Goal: Information Seeking & Learning: Learn about a topic

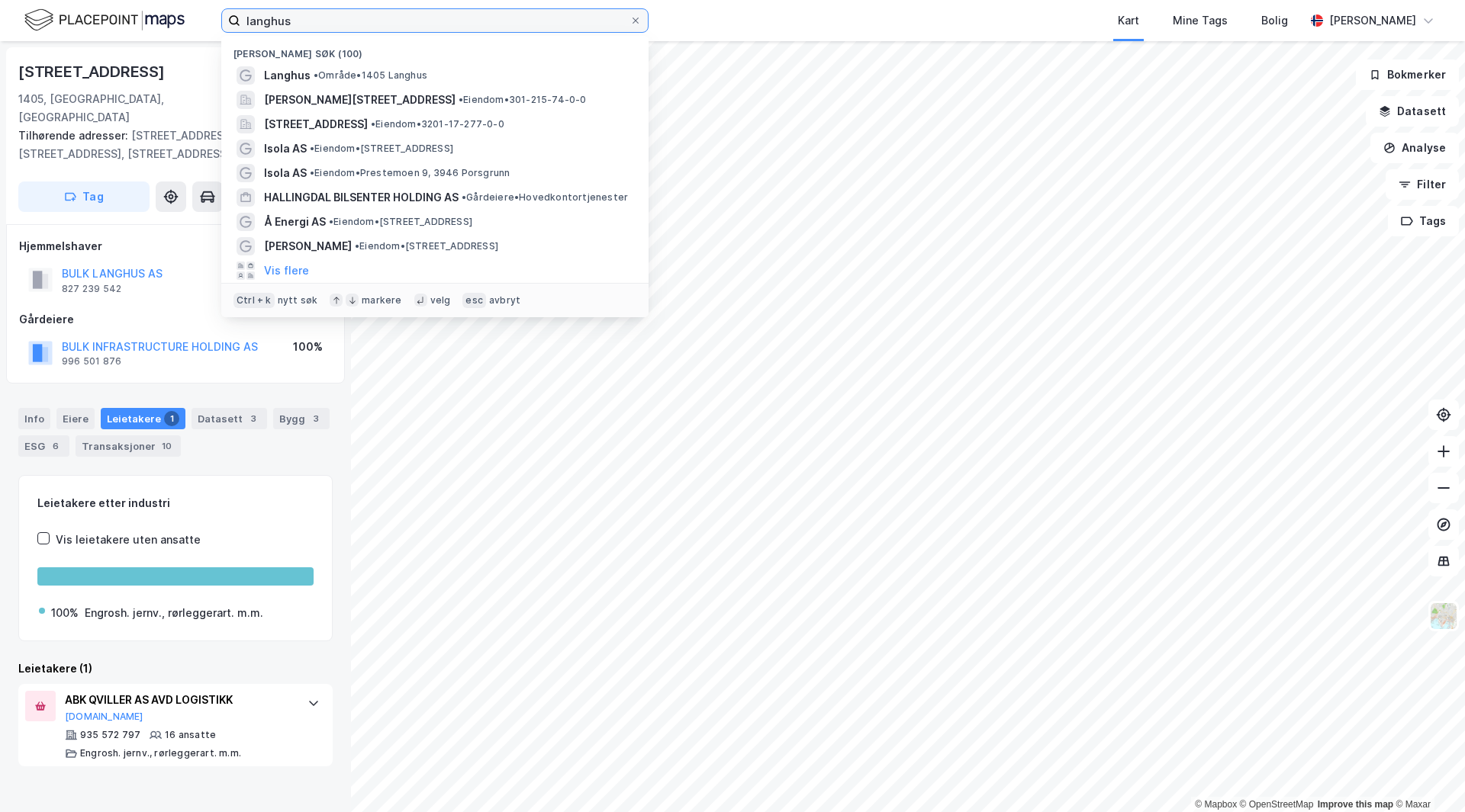
drag, startPoint x: 337, startPoint y: 18, endPoint x: 7, endPoint y: 18, distance: 330.0
click at [4, 18] on div "langhus Nylige søk (100) Langhus • Område • 1405 Langhus [STREET_ADDRESS] • Eie…" at bounding box center [732, 20] width 1465 height 41
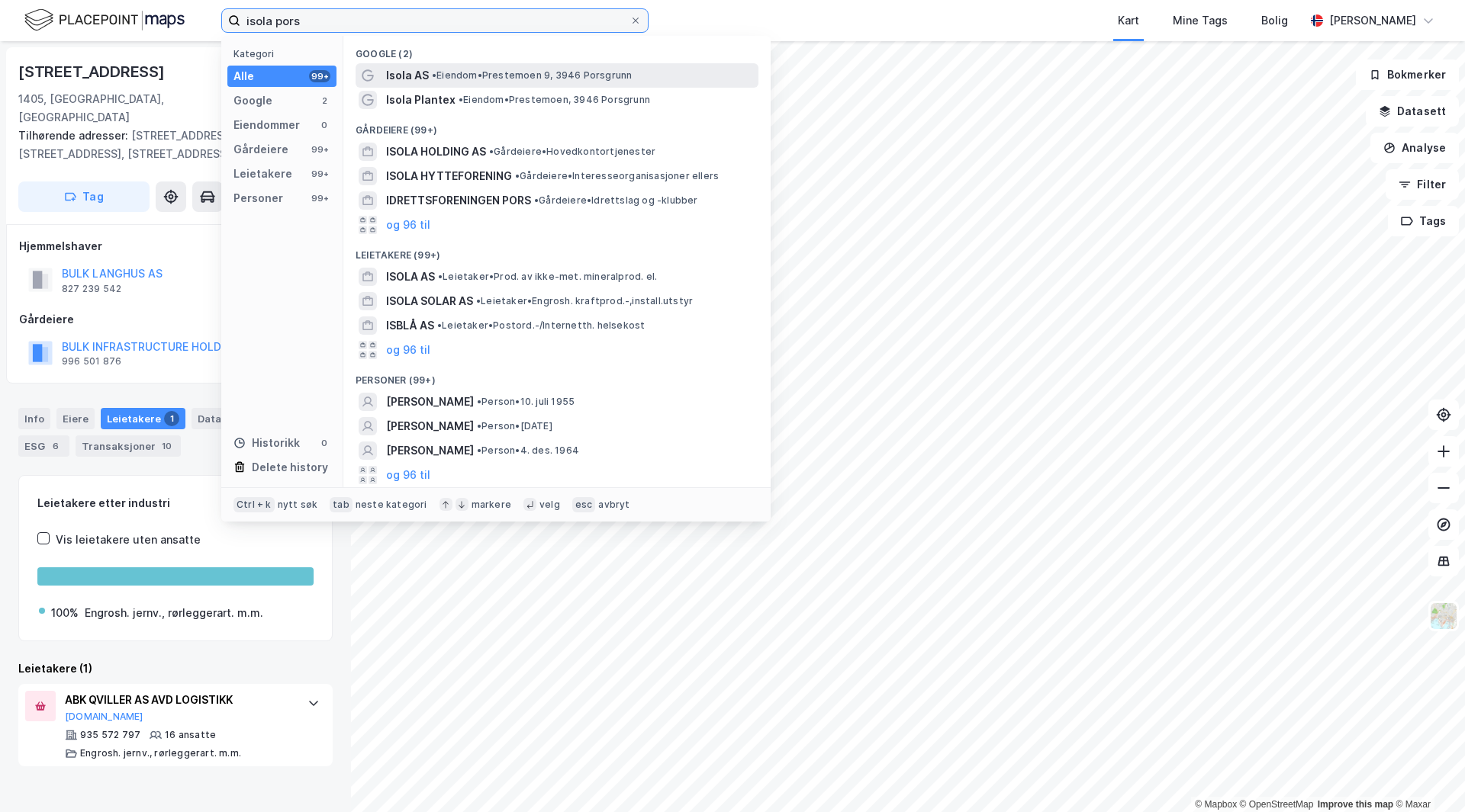
type input "isola pors"
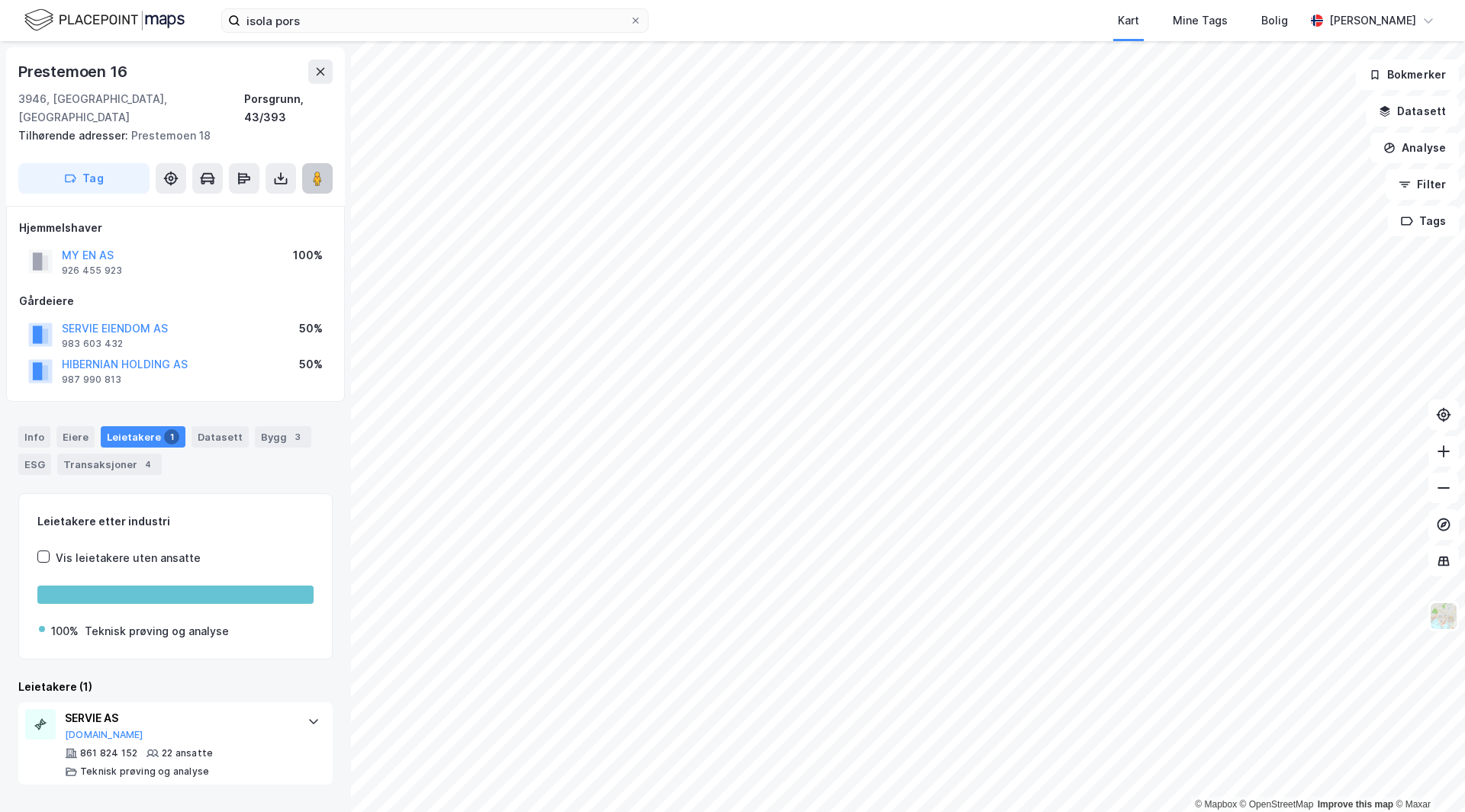
click at [316, 171] on image at bounding box center [317, 178] width 9 height 15
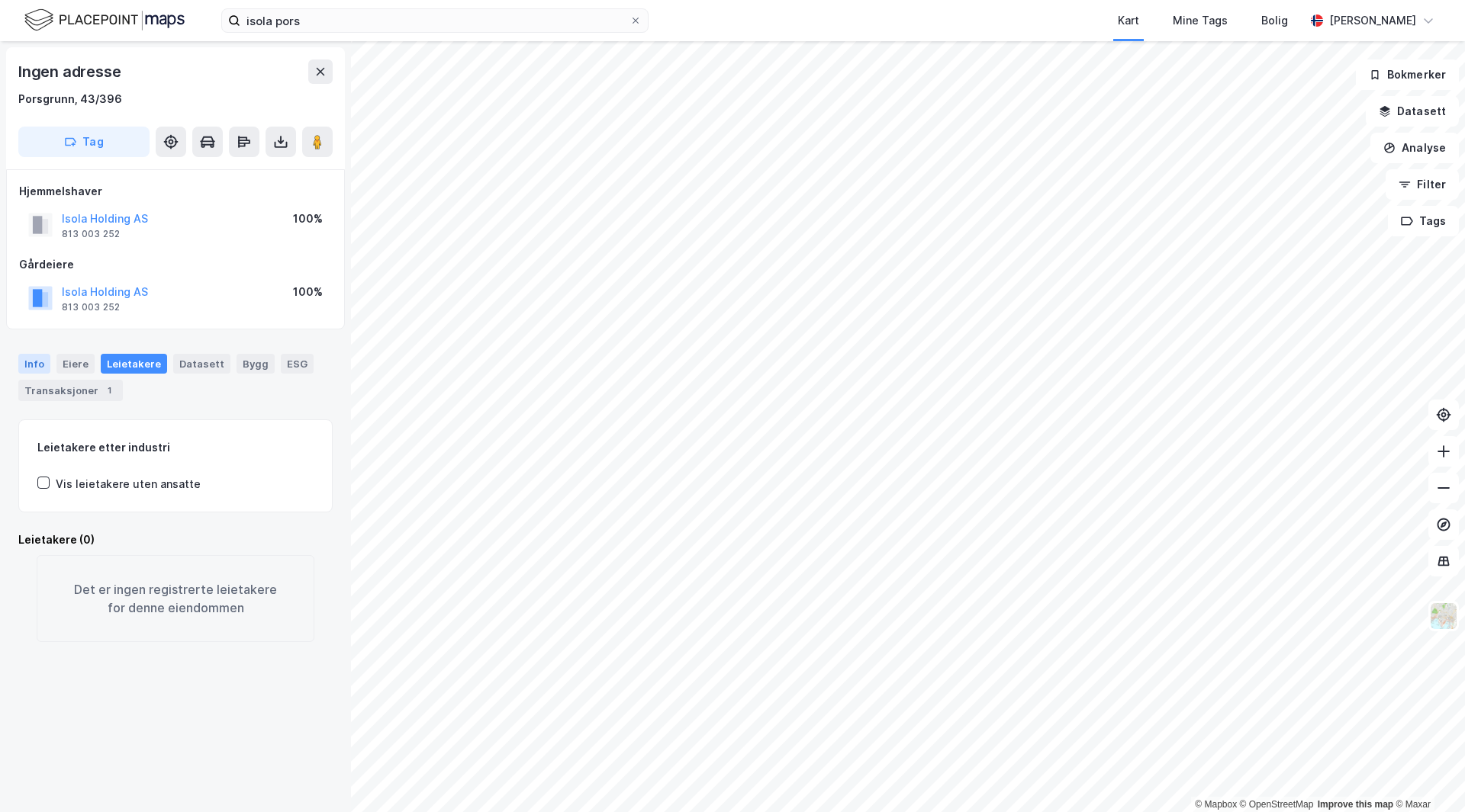
click at [44, 371] on div "Info" at bounding box center [34, 364] width 32 height 20
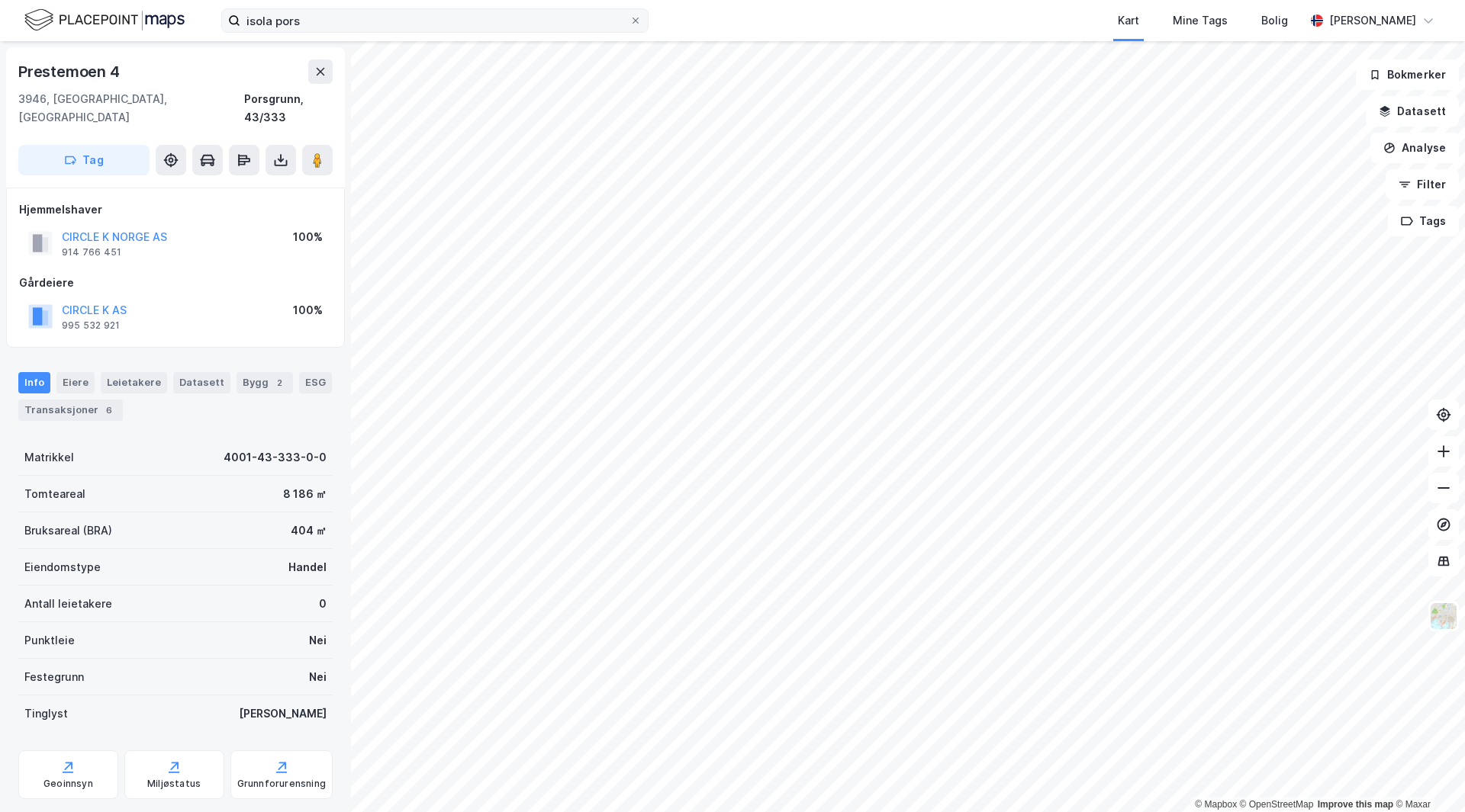
scroll to position [4, 0]
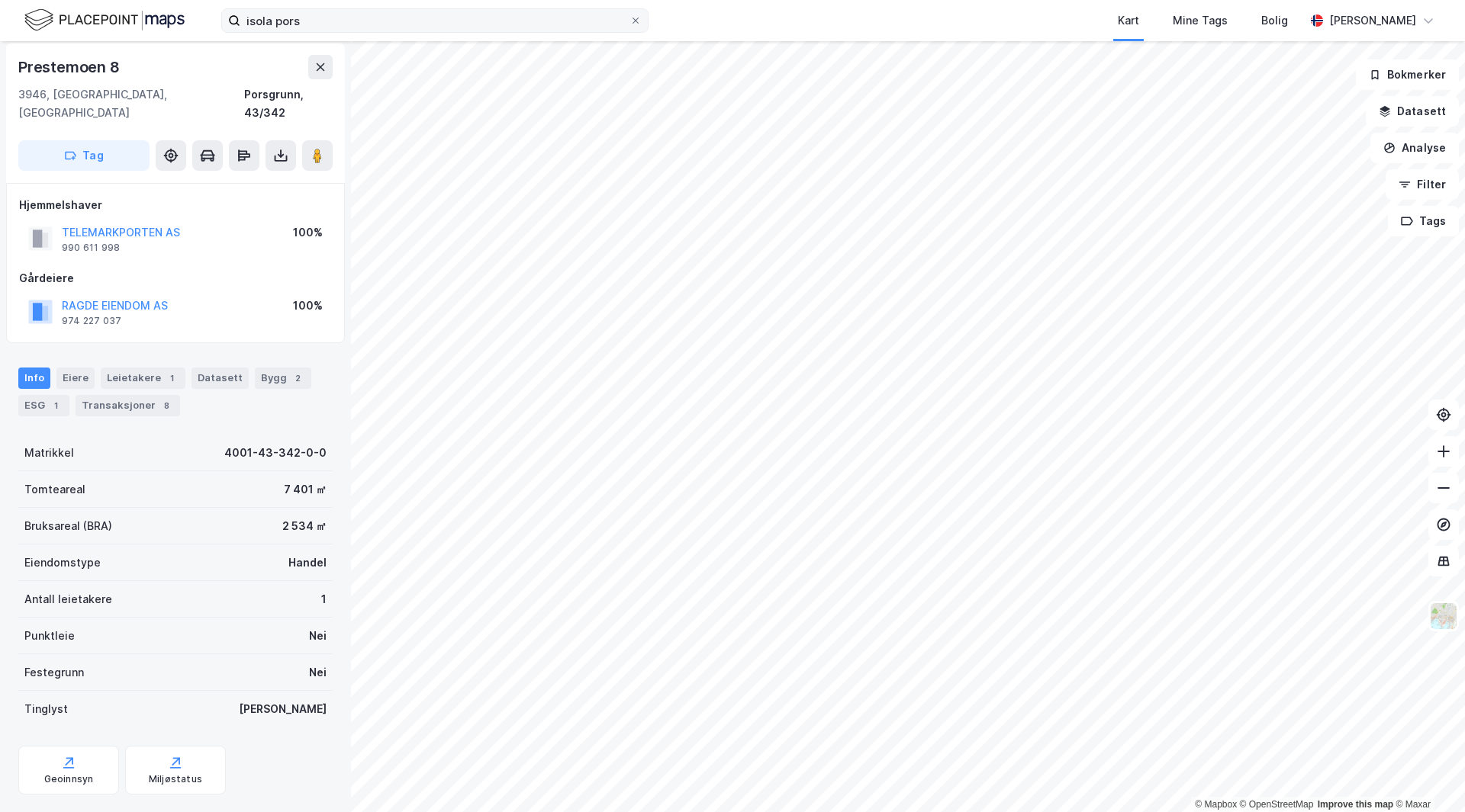
scroll to position [4, 0]
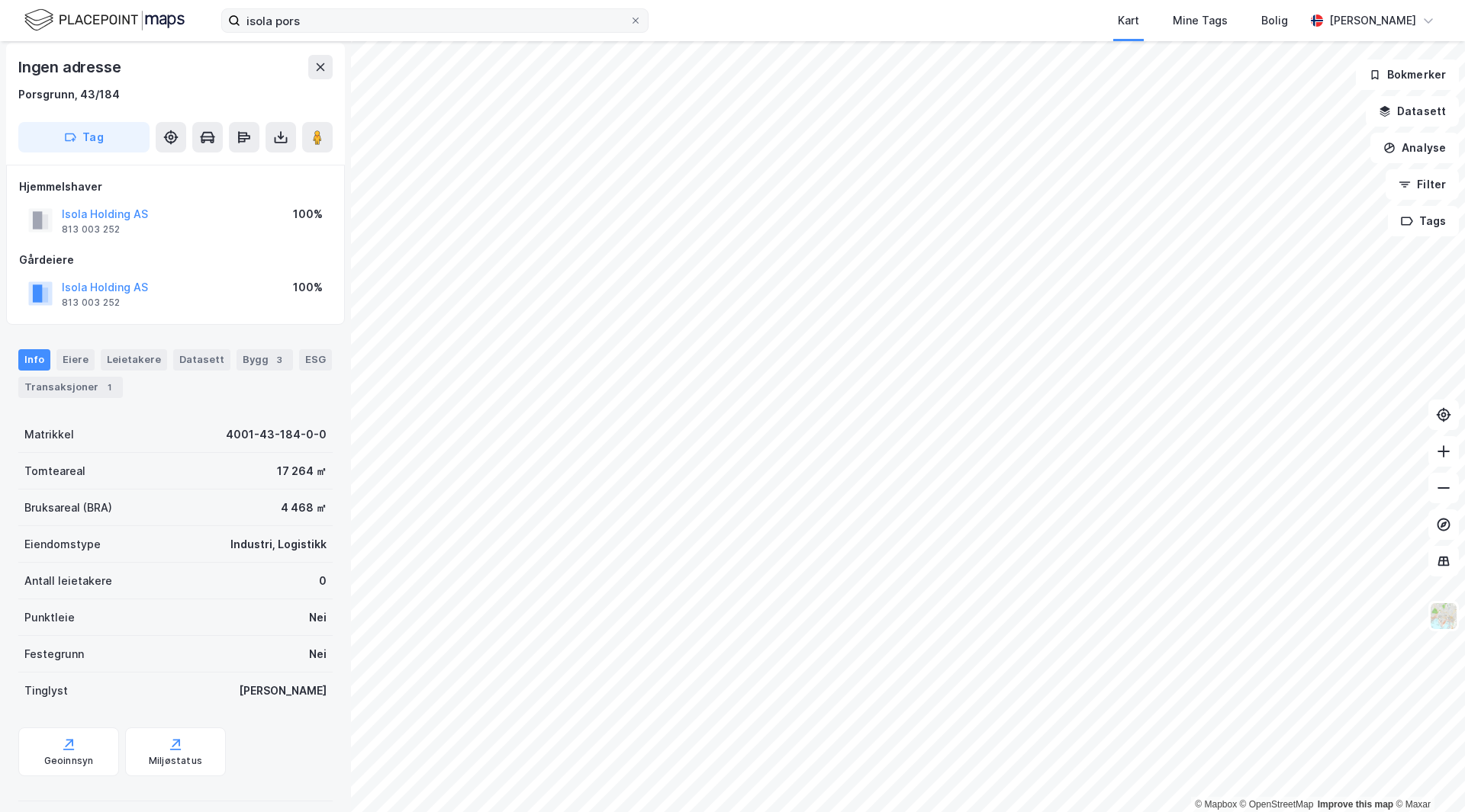
scroll to position [4, 0]
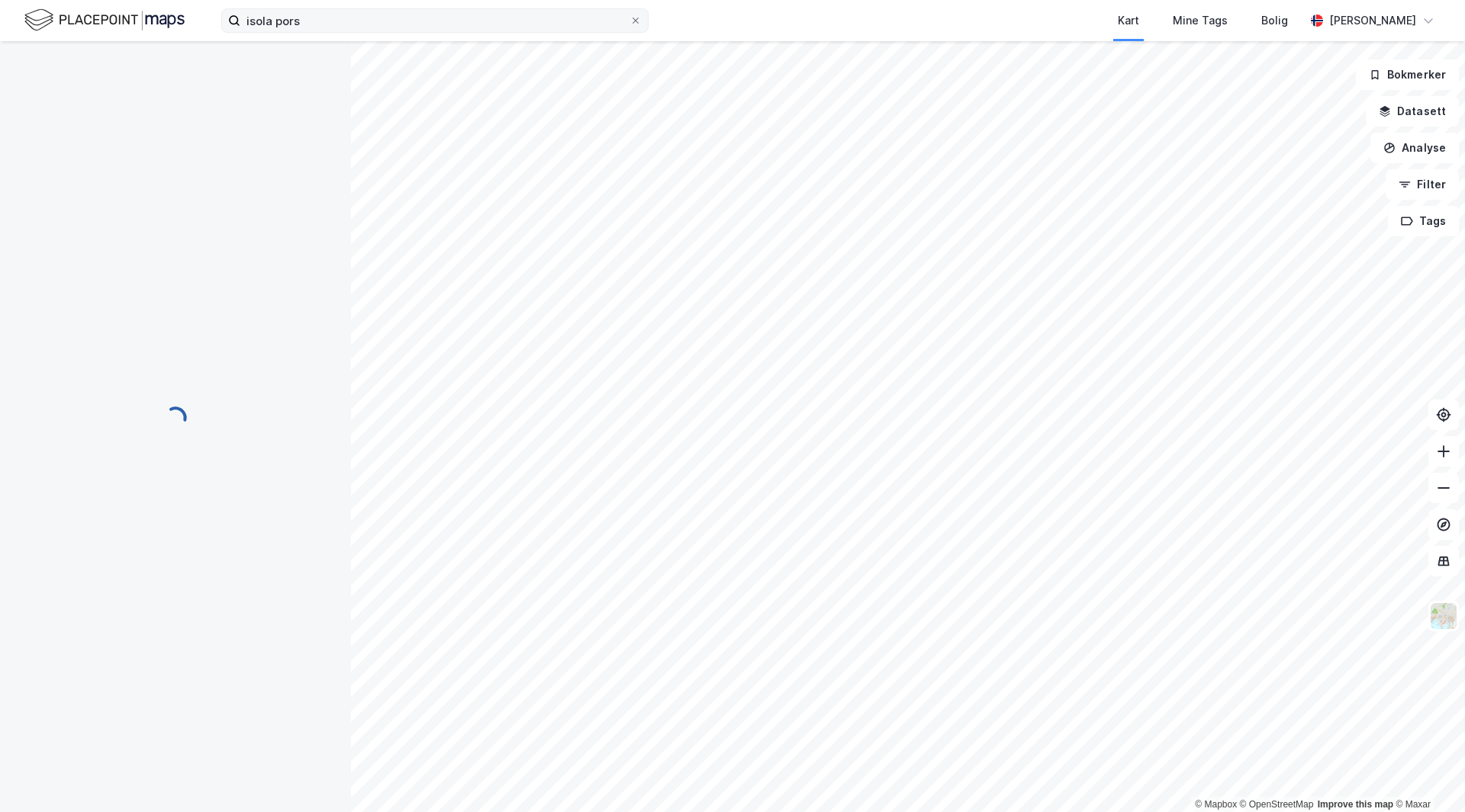
scroll to position [4, 0]
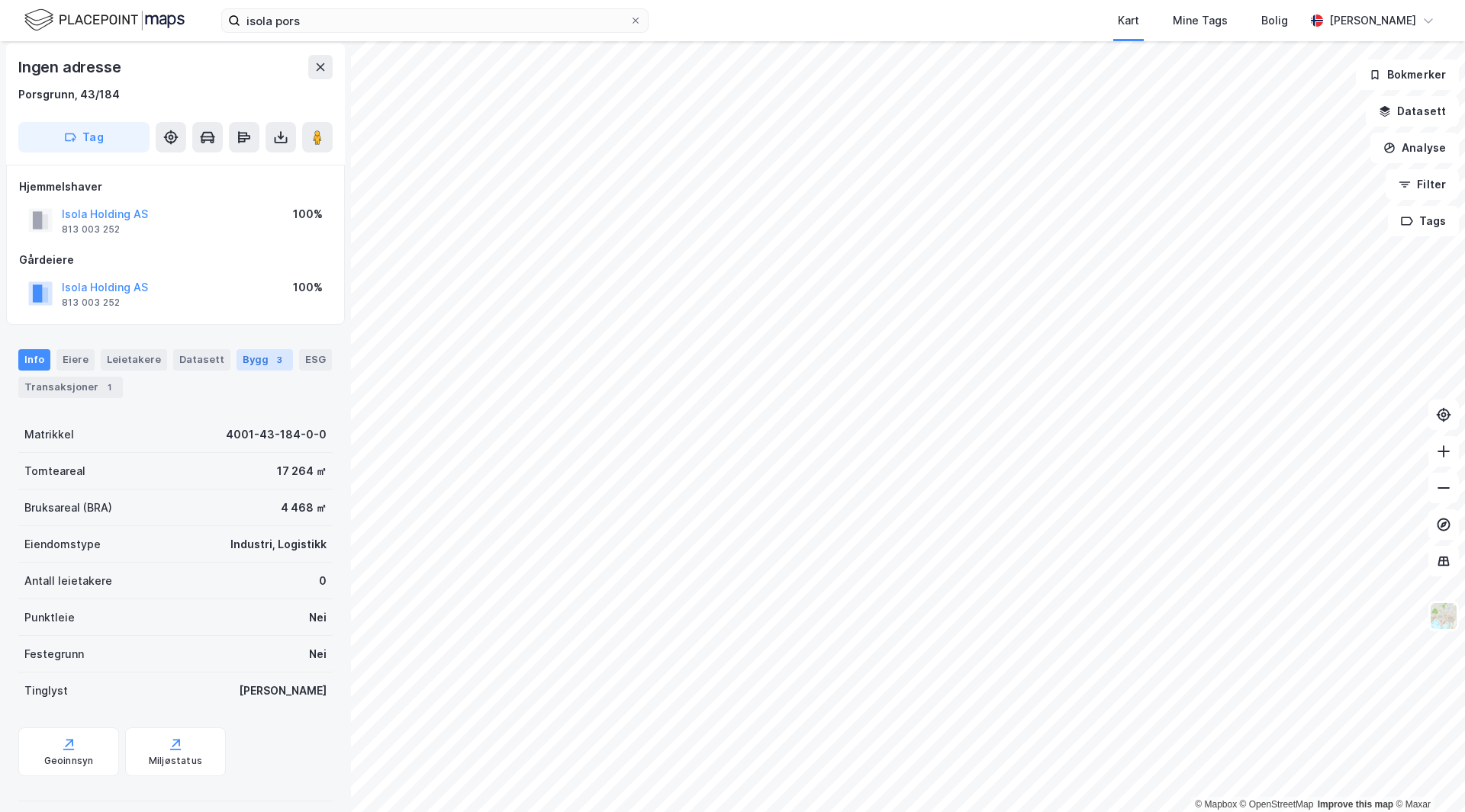
click at [271, 367] on div "Bygg 3" at bounding box center [264, 360] width 56 height 22
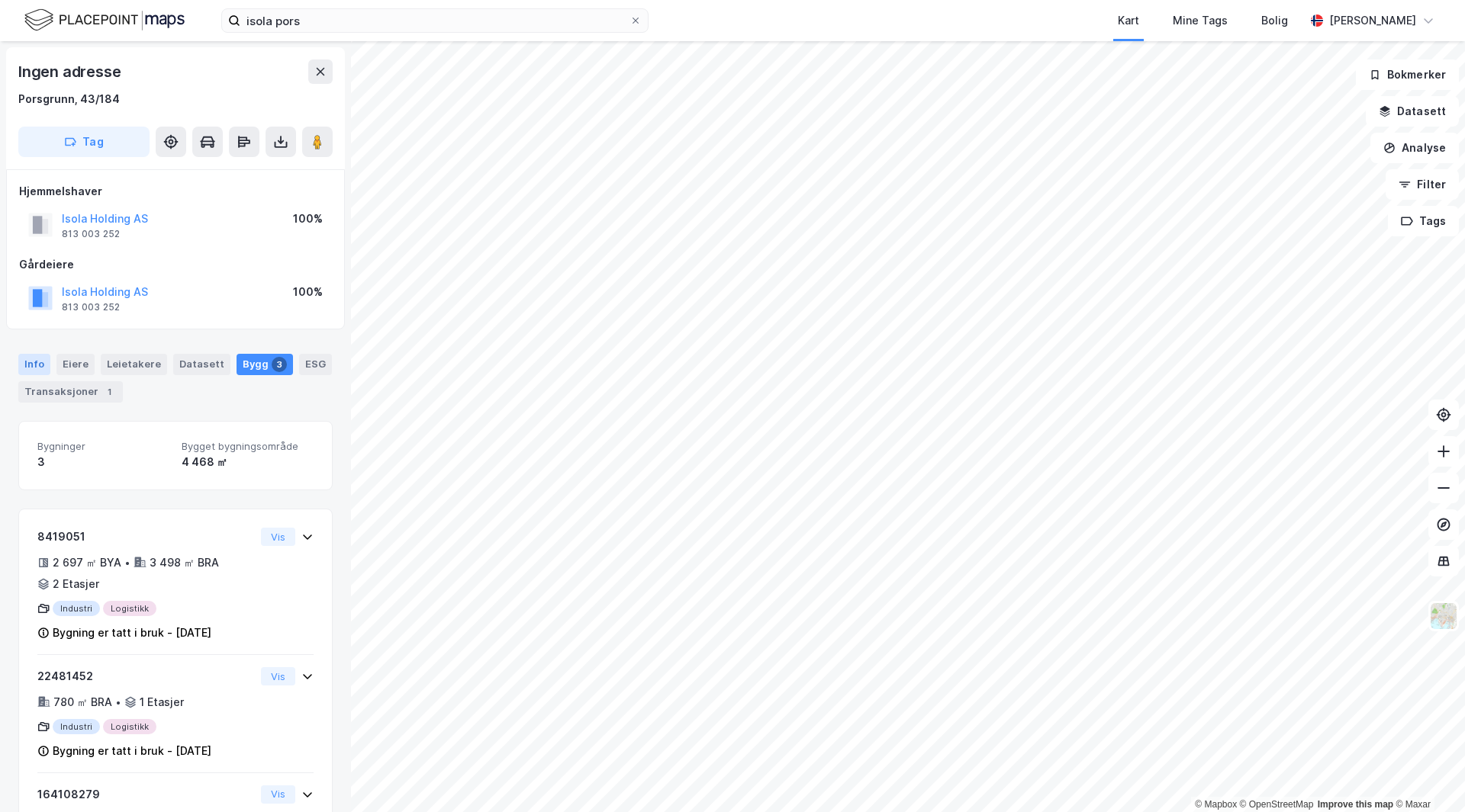
click at [32, 362] on div "Info" at bounding box center [34, 365] width 32 height 22
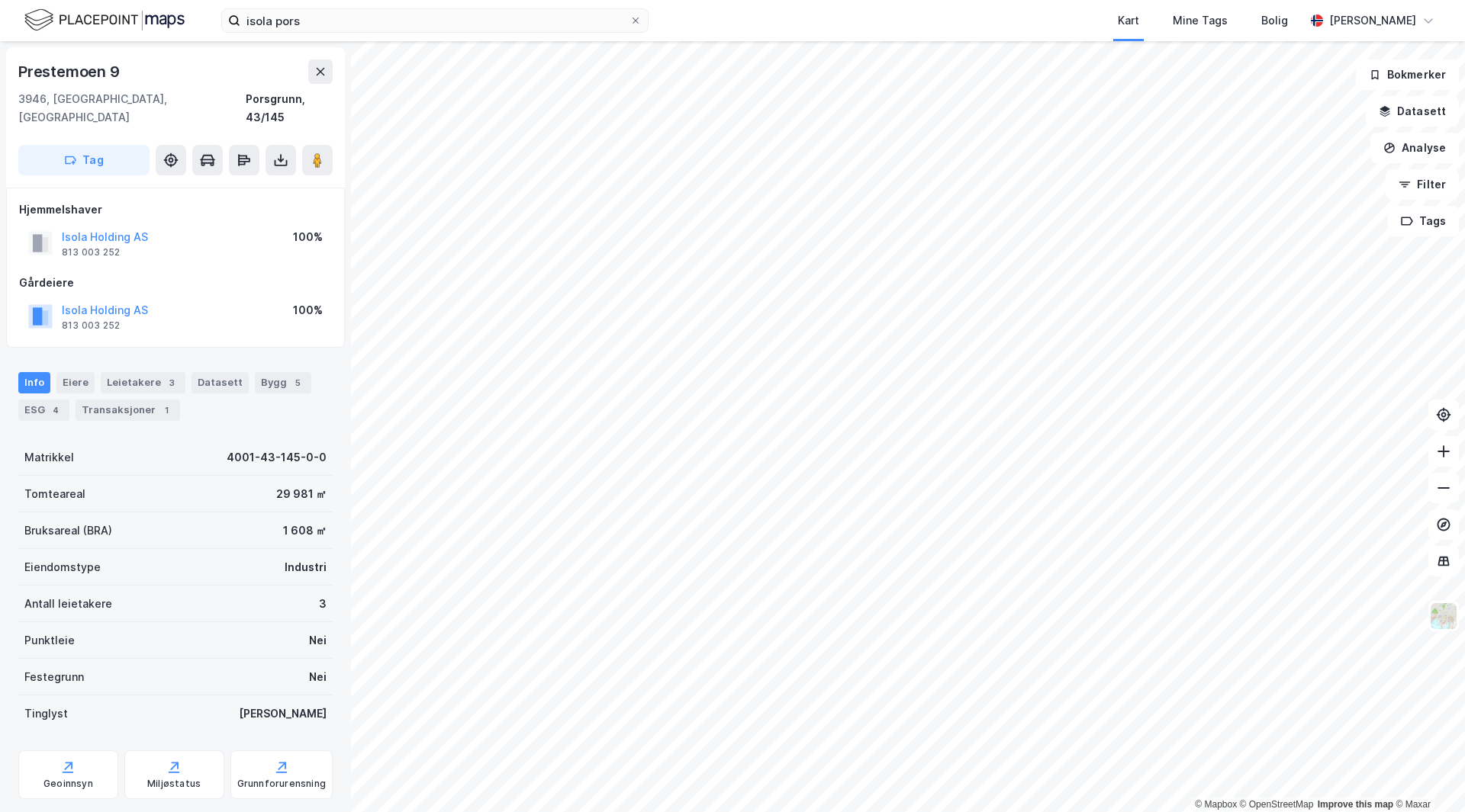
scroll to position [4, 0]
